Goal: Task Accomplishment & Management: Manage account settings

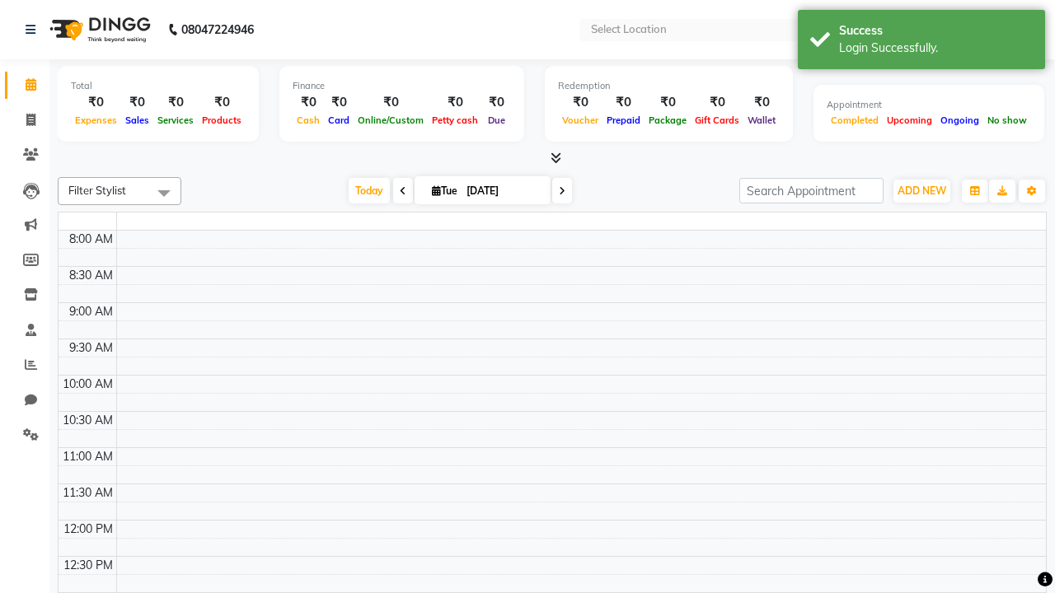
select select "en"
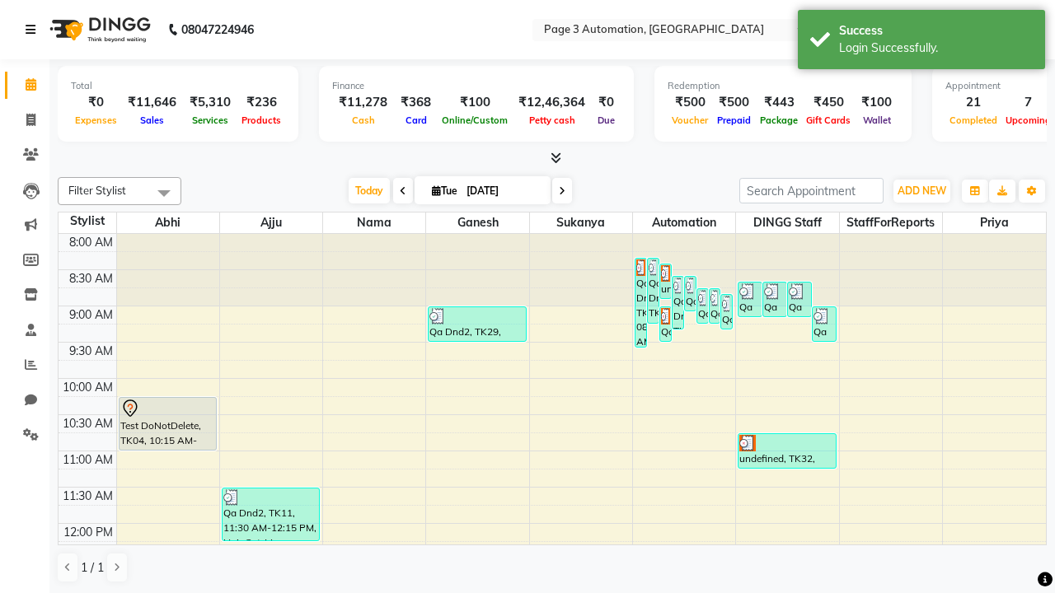
click at [34, 30] on icon at bounding box center [31, 30] width 10 height 12
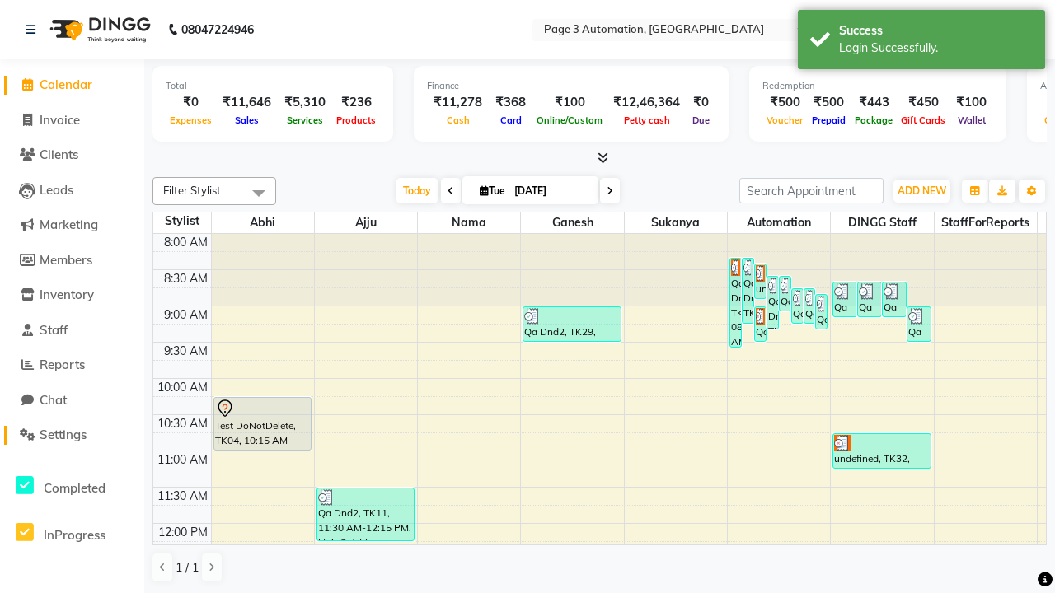
click at [72, 435] on span "Settings" at bounding box center [63, 435] width 47 height 16
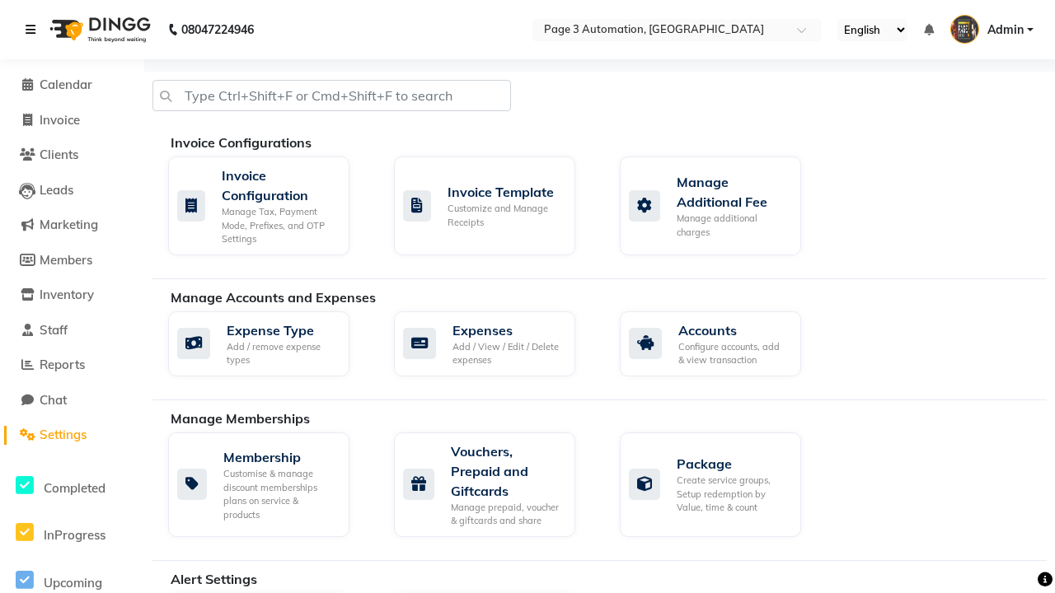
click at [34, 30] on icon at bounding box center [31, 30] width 10 height 12
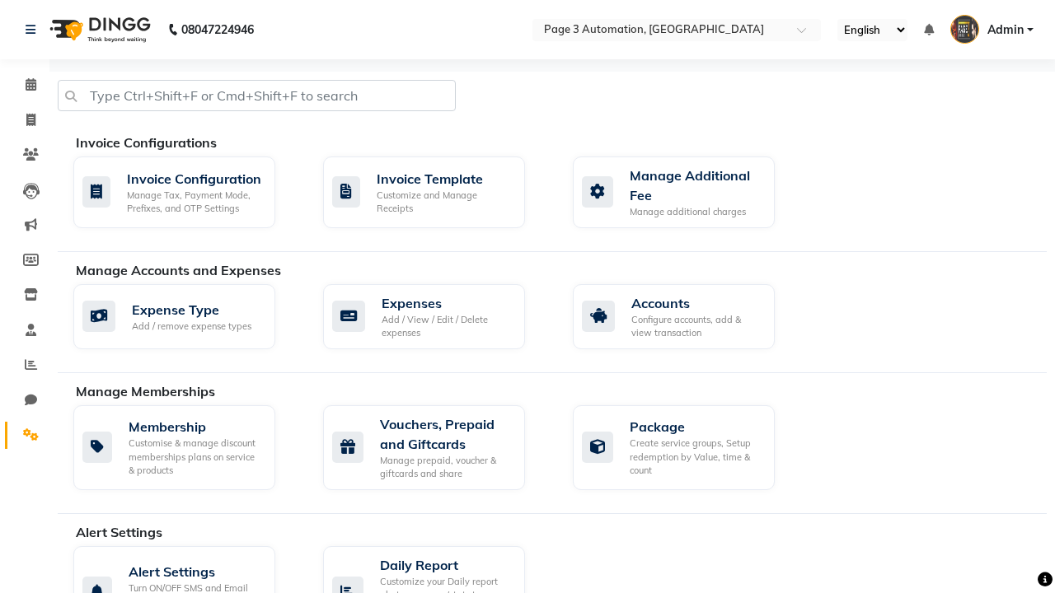
click at [25, 435] on icon at bounding box center [31, 435] width 16 height 12
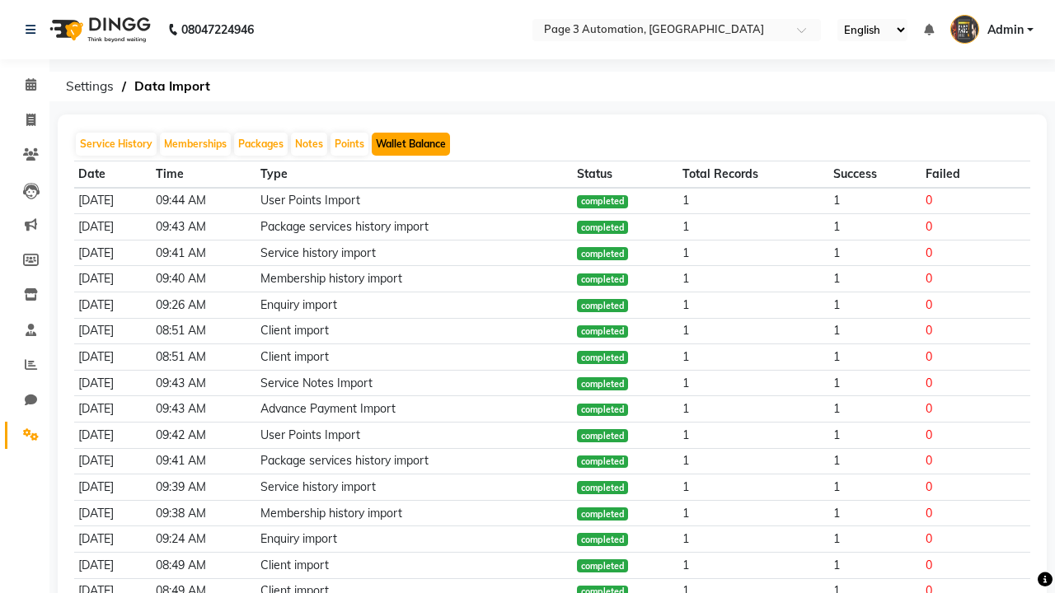
click at [410, 144] on button "Wallet Balance" at bounding box center [411, 144] width 78 height 23
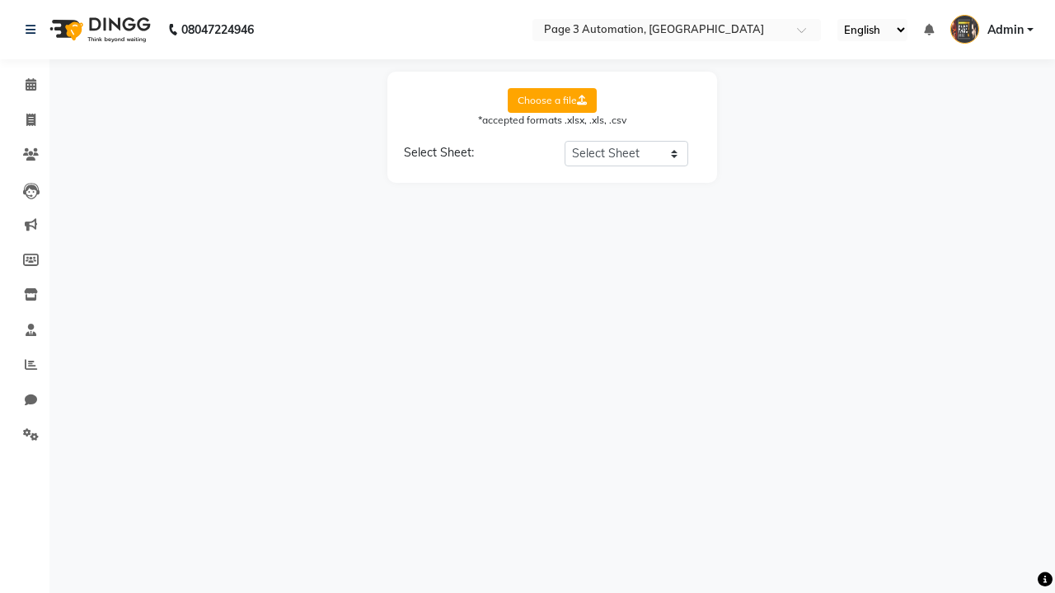
select select "Sheet1"
select select "Name"
select select "Mobile"
select select "Wallet Balance"
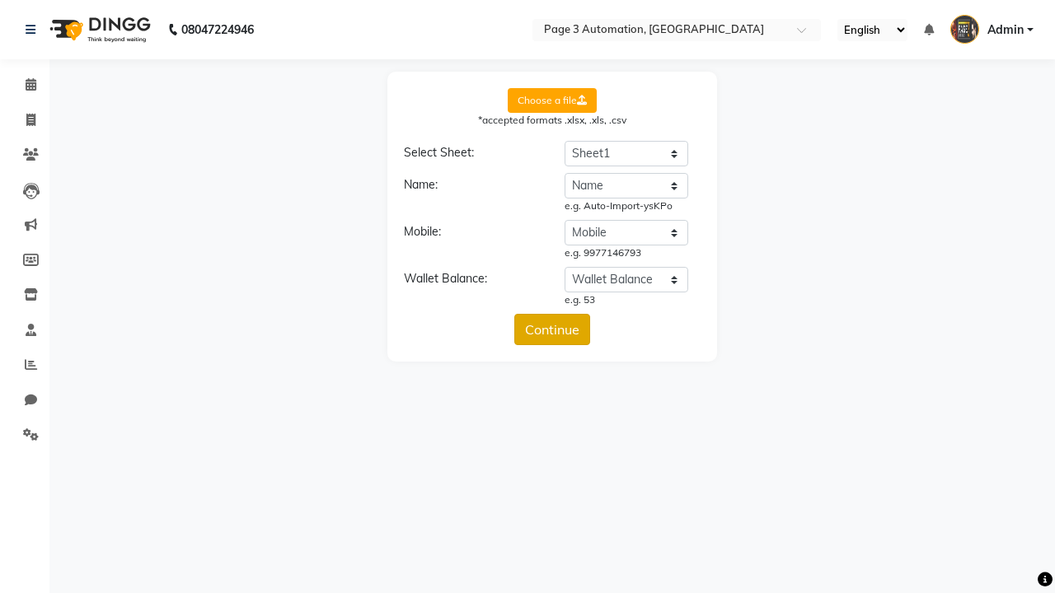
click at [552, 330] on button "Continue" at bounding box center [552, 329] width 76 height 31
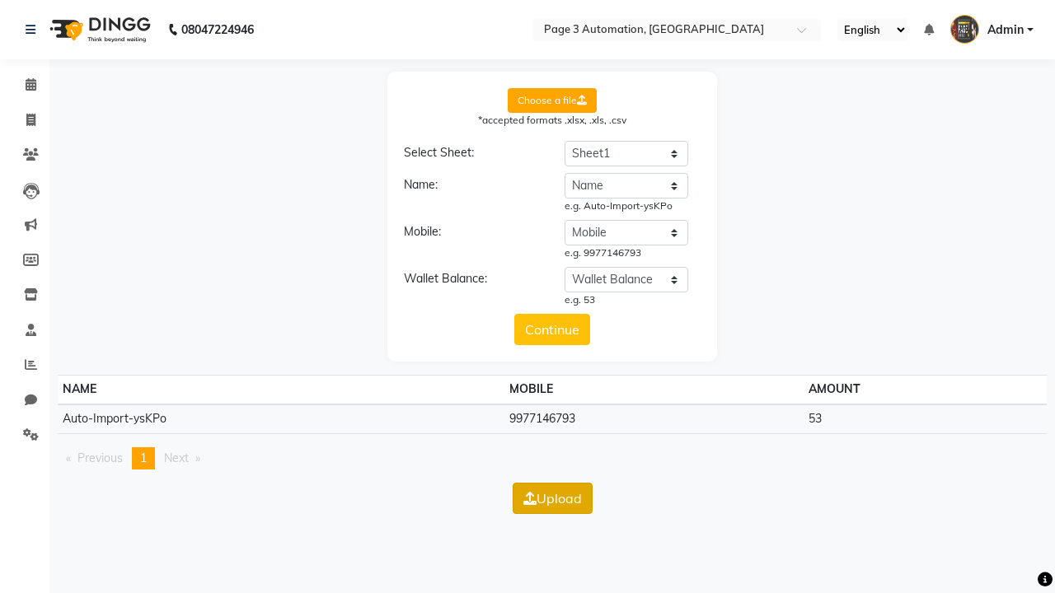
click at [552, 498] on button "Upload" at bounding box center [553, 498] width 80 height 31
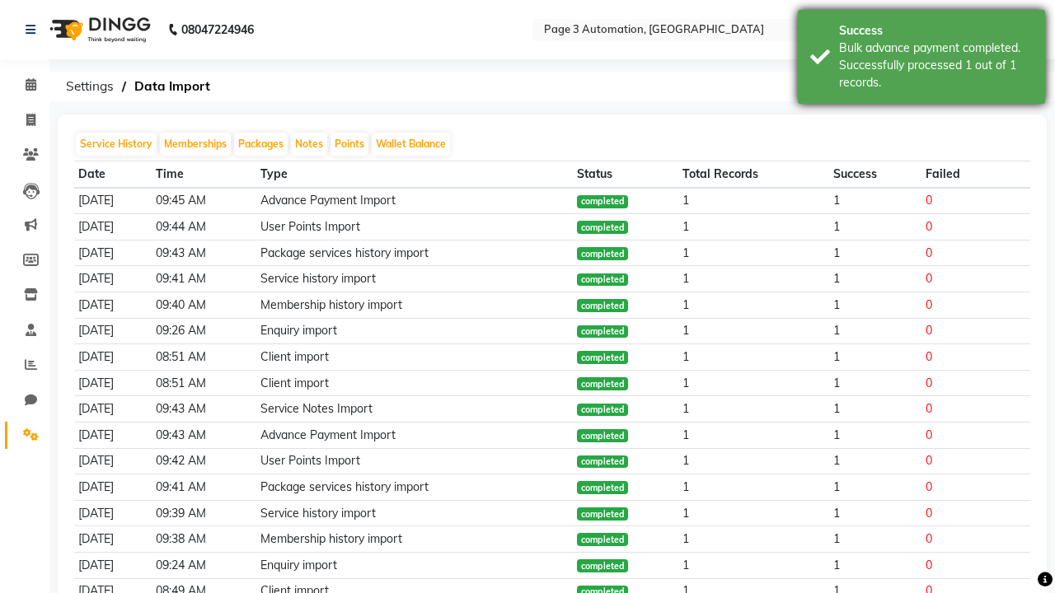
click at [922, 59] on div "Bulk advance payment completed. Successfully processed 1 out of 1 records." at bounding box center [936, 66] width 194 height 52
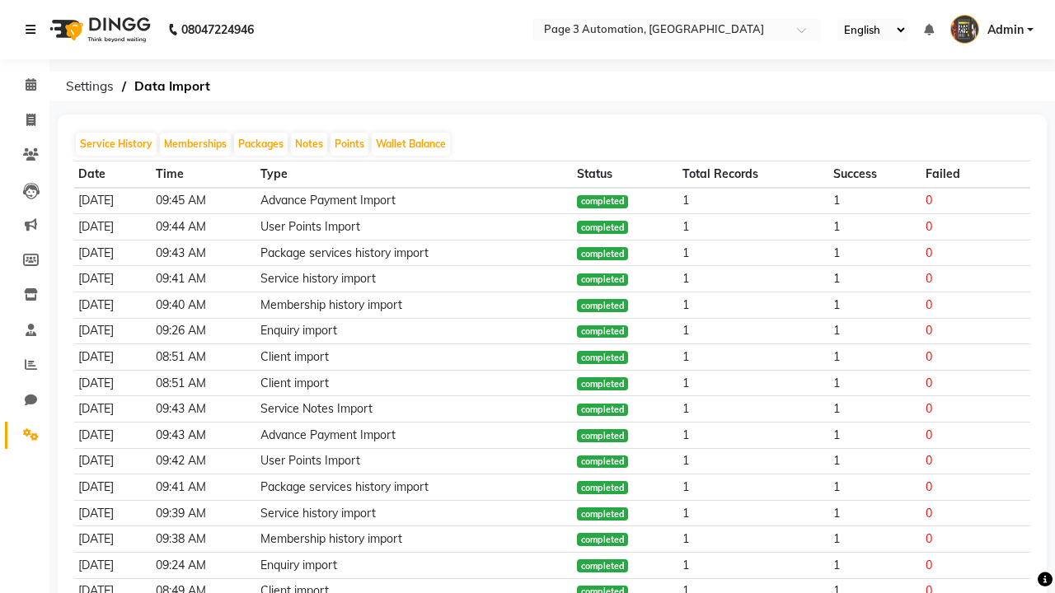
click at [34, 30] on icon at bounding box center [31, 30] width 10 height 12
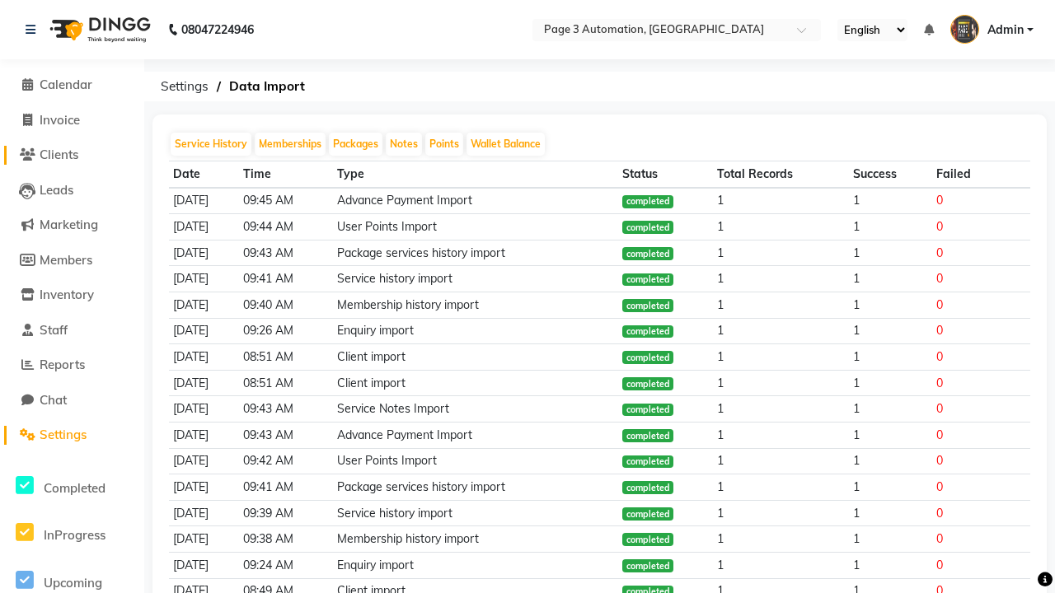
click at [72, 155] on span "Clients" at bounding box center [59, 155] width 39 height 16
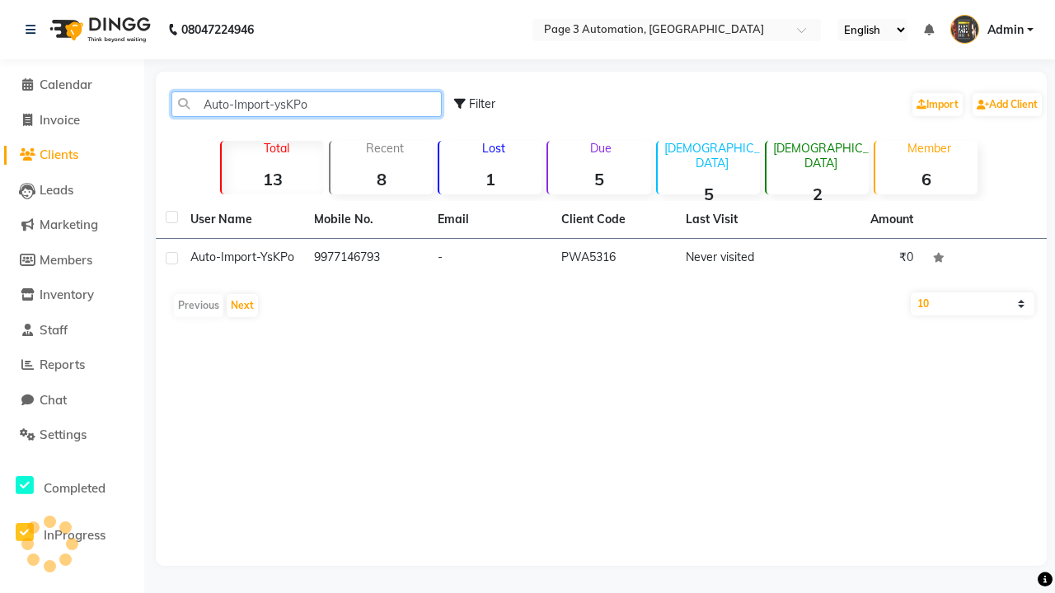
type input "Auto-Import-ysKPo"
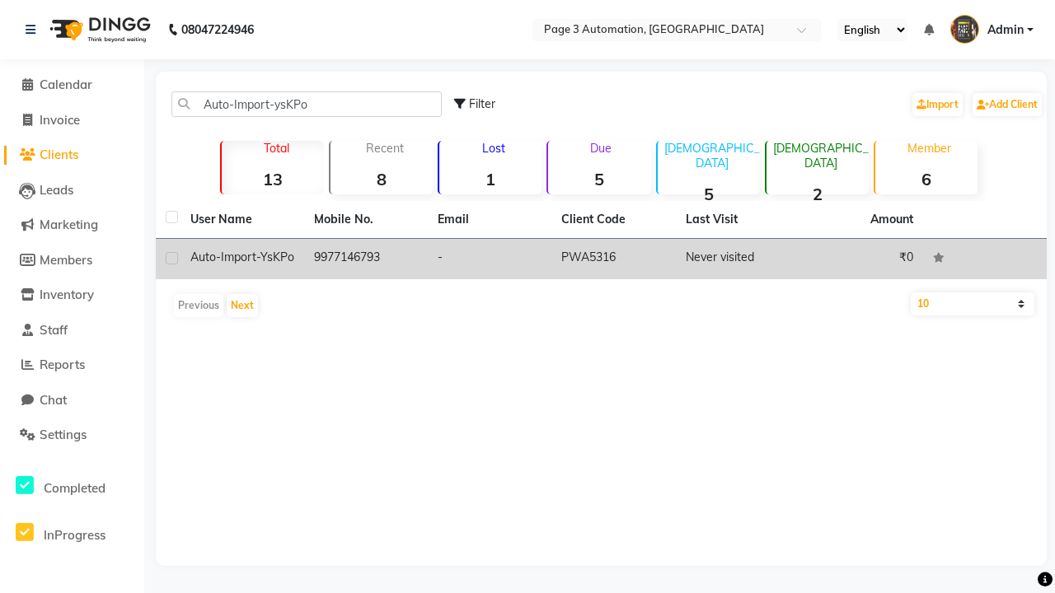
click at [601, 259] on td "PWA5316" at bounding box center [613, 259] width 124 height 40
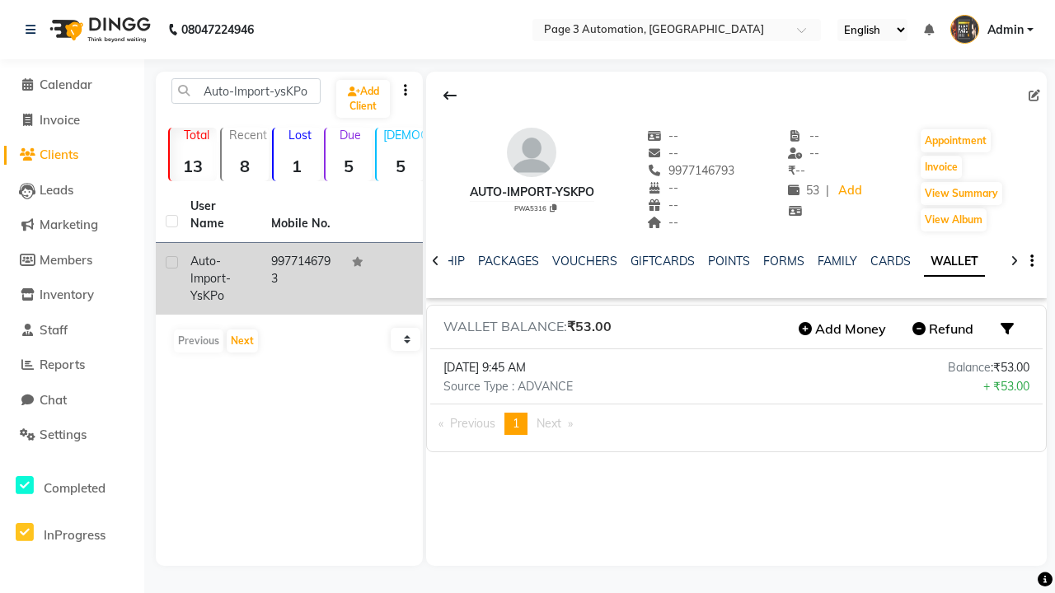
scroll to position [0, 332]
click at [450, 96] on icon at bounding box center [449, 95] width 13 height 13
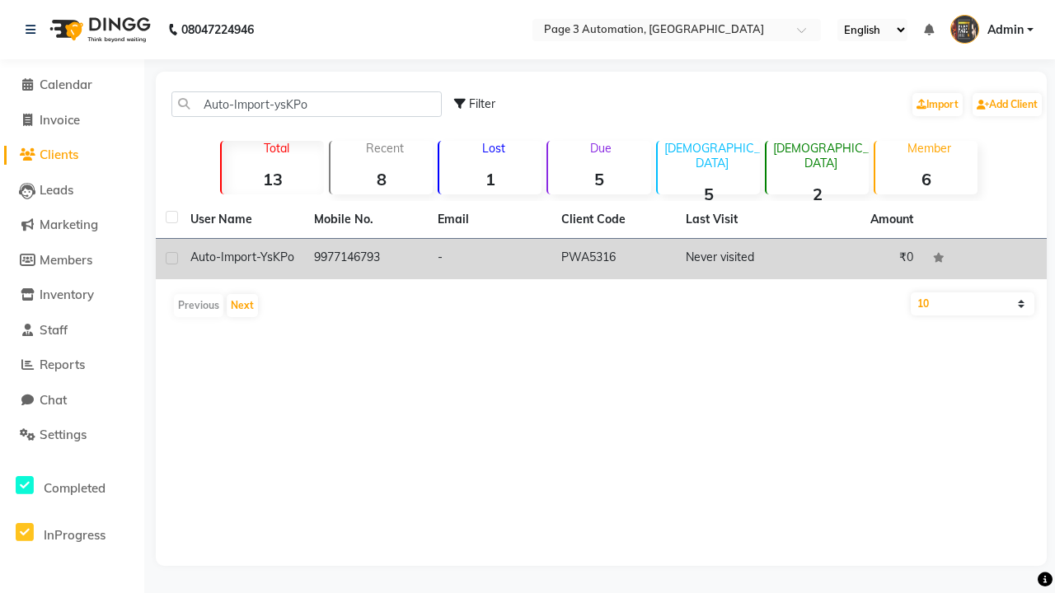
click at [171, 258] on label at bounding box center [172, 258] width 12 height 12
click at [171, 258] on input "checkbox" at bounding box center [171, 259] width 11 height 11
checkbox input "true"
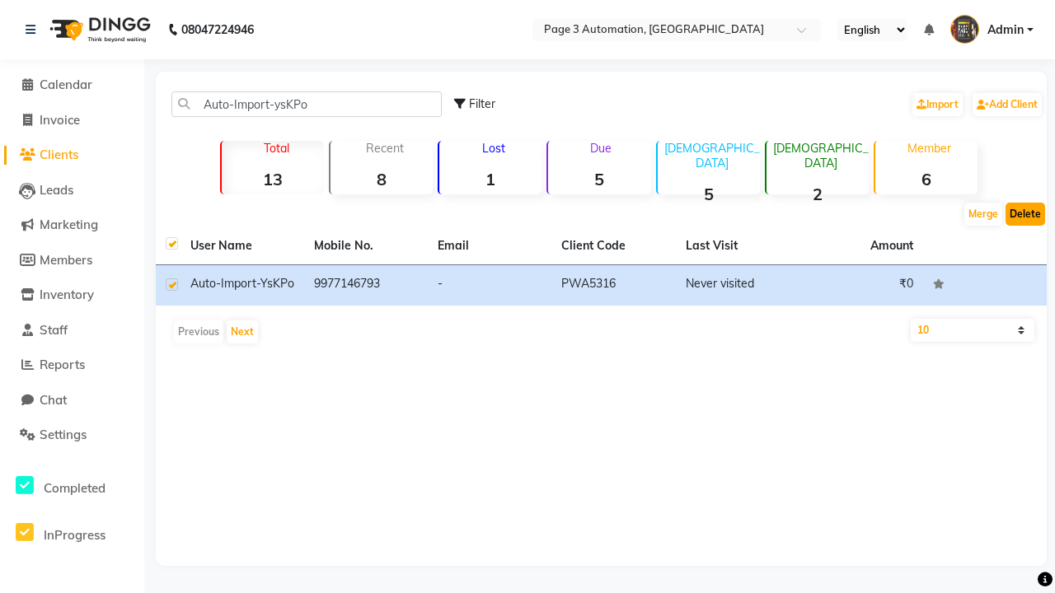
click at [1025, 214] on button "Delete" at bounding box center [1026, 214] width 40 height 23
